Goal: Task Accomplishment & Management: Manage account settings

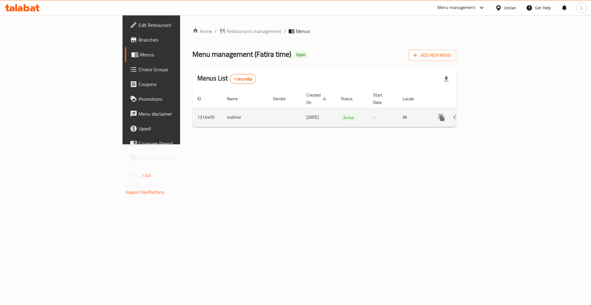
click at [490, 114] on icon "enhanced table" at bounding box center [486, 117] width 7 height 7
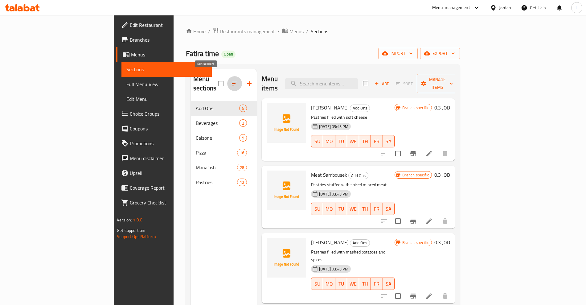
click at [227, 82] on button "button" at bounding box center [234, 83] width 15 height 15
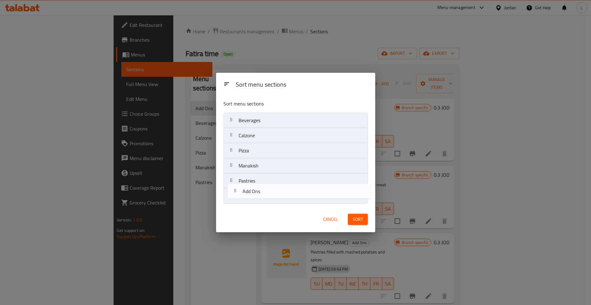
drag, startPoint x: 231, startPoint y: 122, endPoint x: 238, endPoint y: 194, distance: 72.1
click at [238, 194] on nav "Add Ons Beverages Calzone Pizza Manakish Pastries" at bounding box center [296, 157] width 144 height 91
drag, startPoint x: 231, startPoint y: 181, endPoint x: 231, endPoint y: 199, distance: 17.9
click at [231, 199] on nav "Beverages Calzone Pizza Manakish Add Ons Pastries" at bounding box center [296, 157] width 144 height 91
drag, startPoint x: 228, startPoint y: 121, endPoint x: 234, endPoint y: 176, distance: 55.4
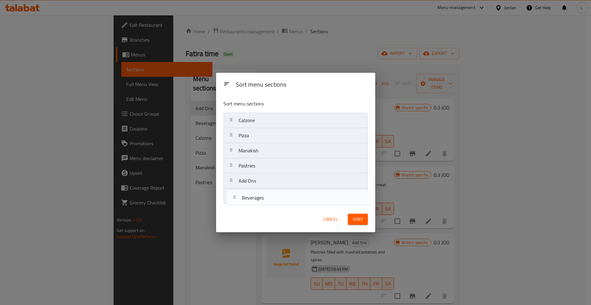
click at [233, 203] on nav "Beverages Calzone Pizza Manakish Pastries Add Ons" at bounding box center [296, 157] width 144 height 91
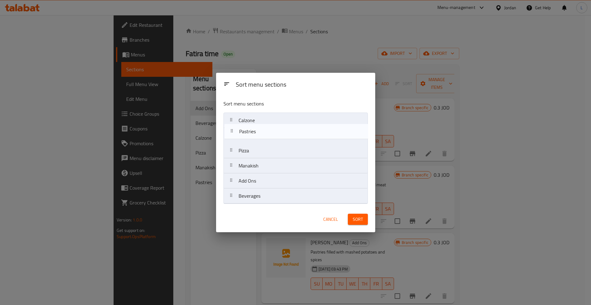
drag, startPoint x: 232, startPoint y: 165, endPoint x: 233, endPoint y: 116, distance: 49.6
click at [233, 116] on nav "Calzone Pizza Manakish Pastries Add Ons Beverages" at bounding box center [296, 157] width 144 height 91
drag, startPoint x: 233, startPoint y: 150, endPoint x: 236, endPoint y: 132, distance: 18.3
click at [236, 132] on nav "Pastries Calzone Pizza Manakish Add Ons Beverages" at bounding box center [296, 157] width 144 height 91
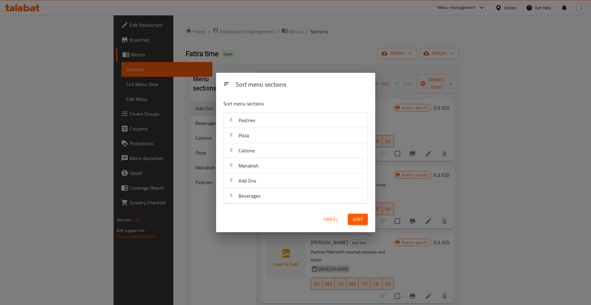
click at [356, 216] on span "Sort" at bounding box center [358, 219] width 10 height 8
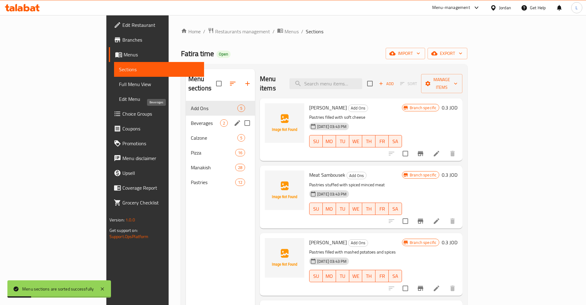
click at [191, 119] on span "Beverages" at bounding box center [205, 122] width 29 height 7
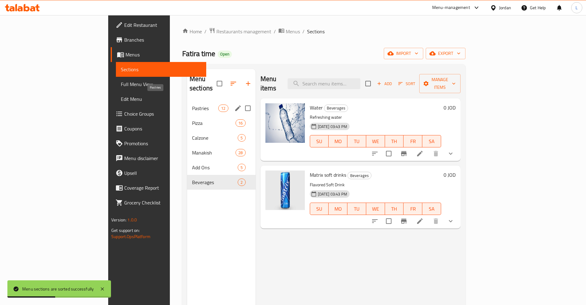
click at [192, 104] on span "Pastries" at bounding box center [205, 107] width 26 height 7
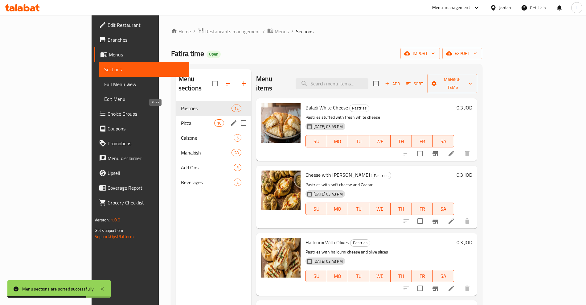
click at [181, 119] on span "Pizza" at bounding box center [197, 122] width 33 height 7
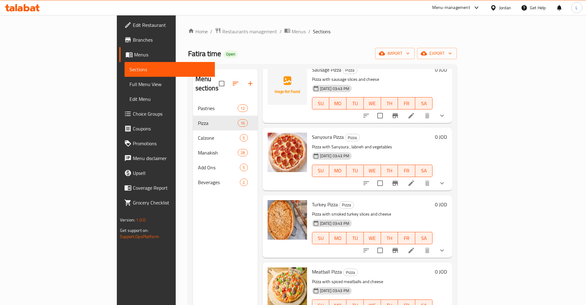
scroll to position [248, 0]
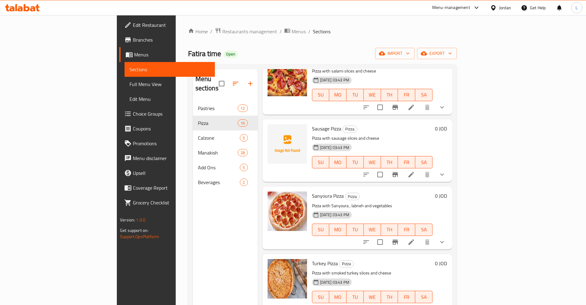
click at [415, 238] on icon at bounding box center [410, 241] width 7 height 7
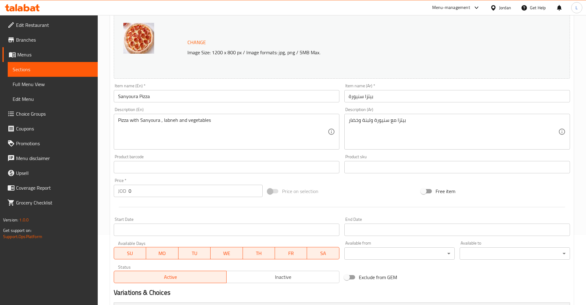
scroll to position [154, 0]
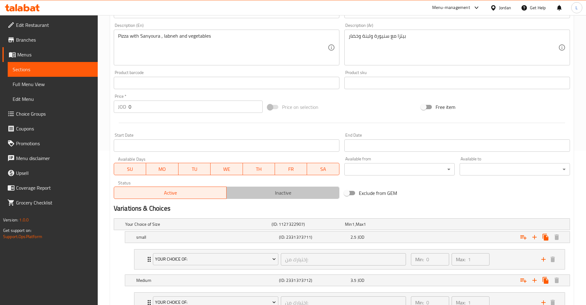
click at [262, 193] on span "Inactive" at bounding box center [283, 192] width 108 height 9
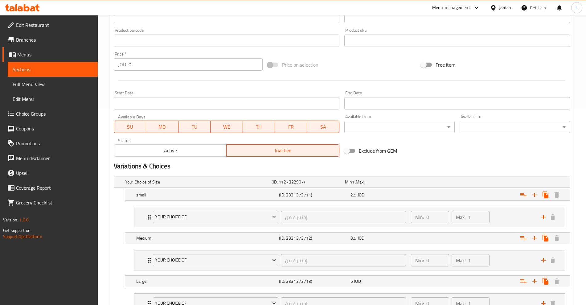
scroll to position [247, 0]
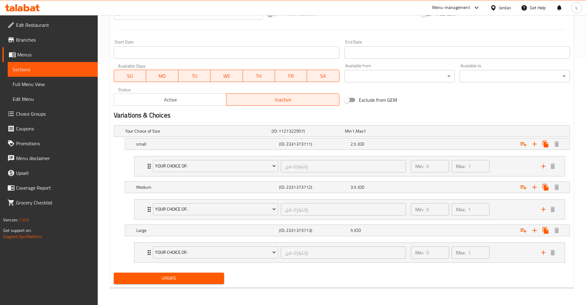
click at [194, 277] on span "Update" at bounding box center [169, 278] width 100 height 8
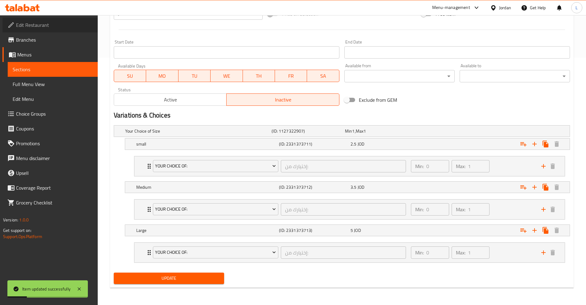
click at [28, 26] on span "Edit Restaurant" at bounding box center [54, 24] width 77 height 7
